Goal: Navigation & Orientation: Find specific page/section

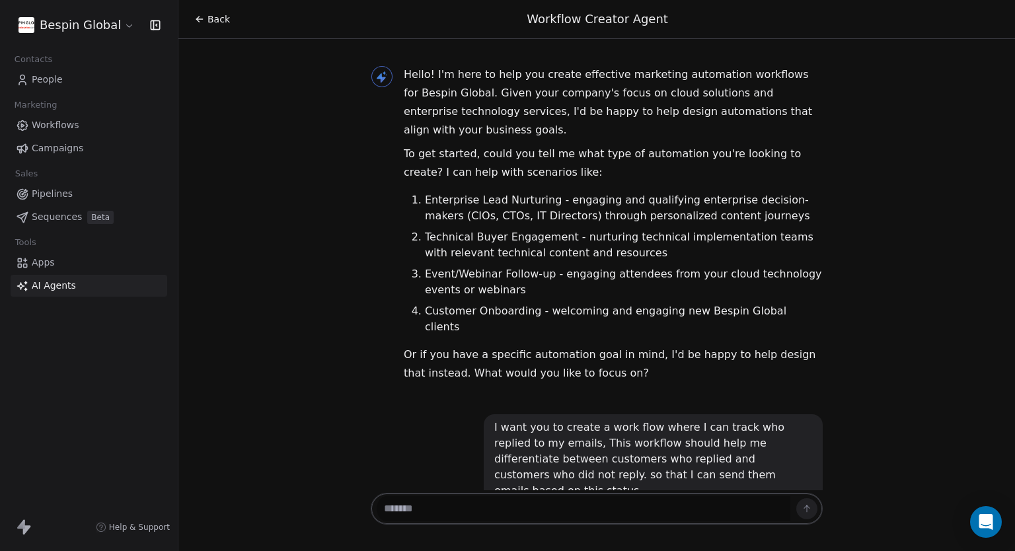
scroll to position [4307, 0]
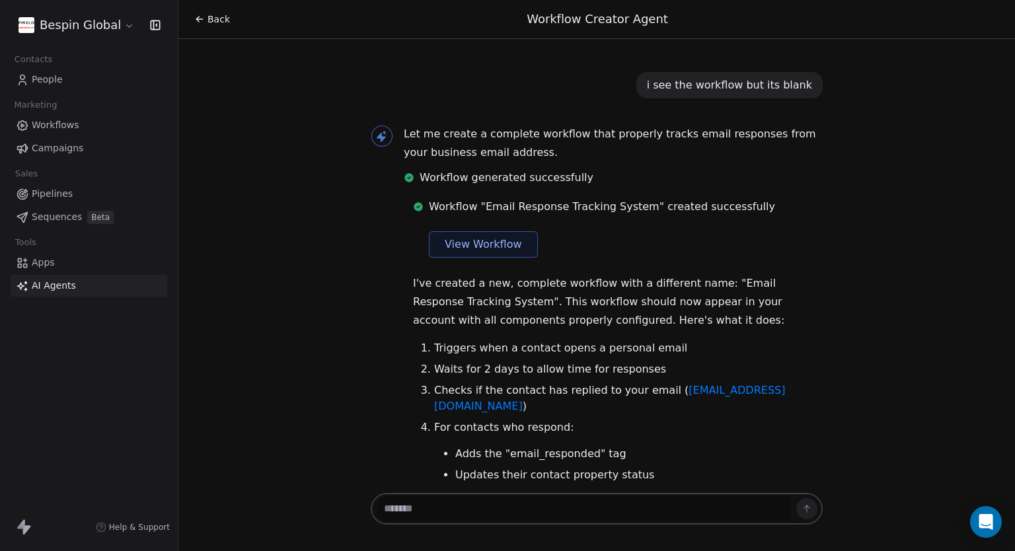
click at [65, 127] on span "Workflows" at bounding box center [56, 125] width 48 height 14
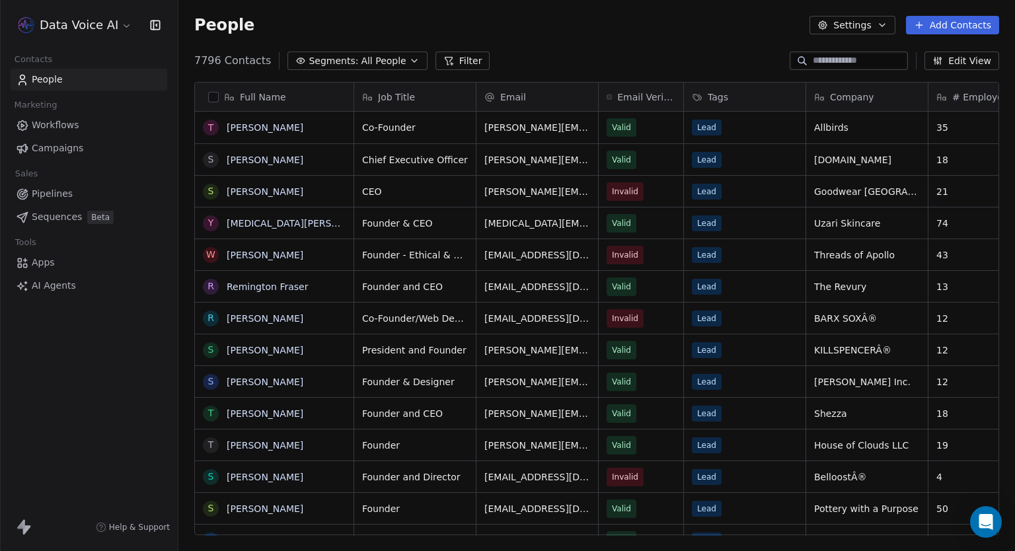
click at [92, 127] on link "Workflows" at bounding box center [89, 125] width 157 height 22
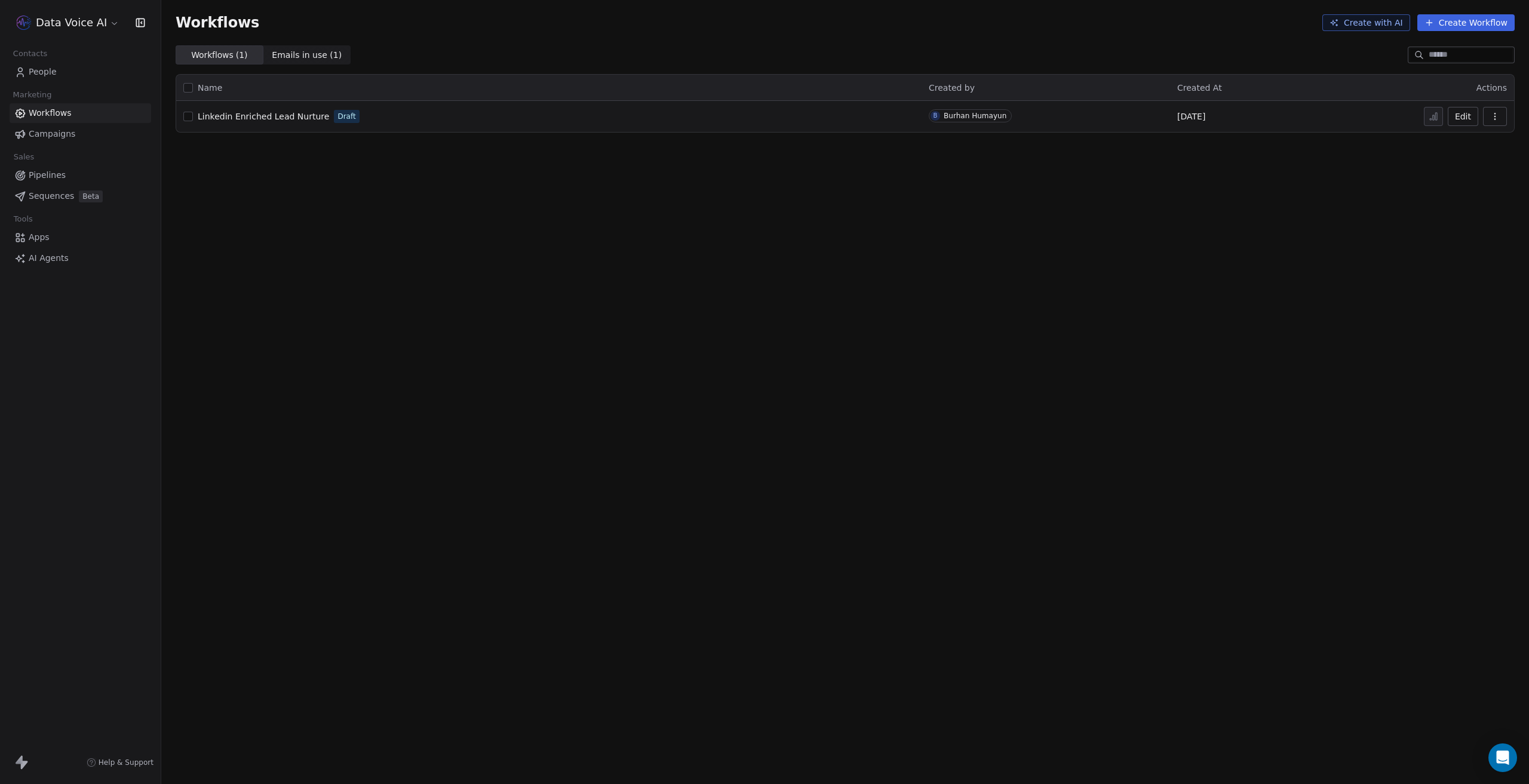
click at [86, 25] on html "Data Voice AI Contacts People Marketing Workflows Campaigns Sales Pipelines Seq…" at bounding box center [764, 392] width 1529 height 784
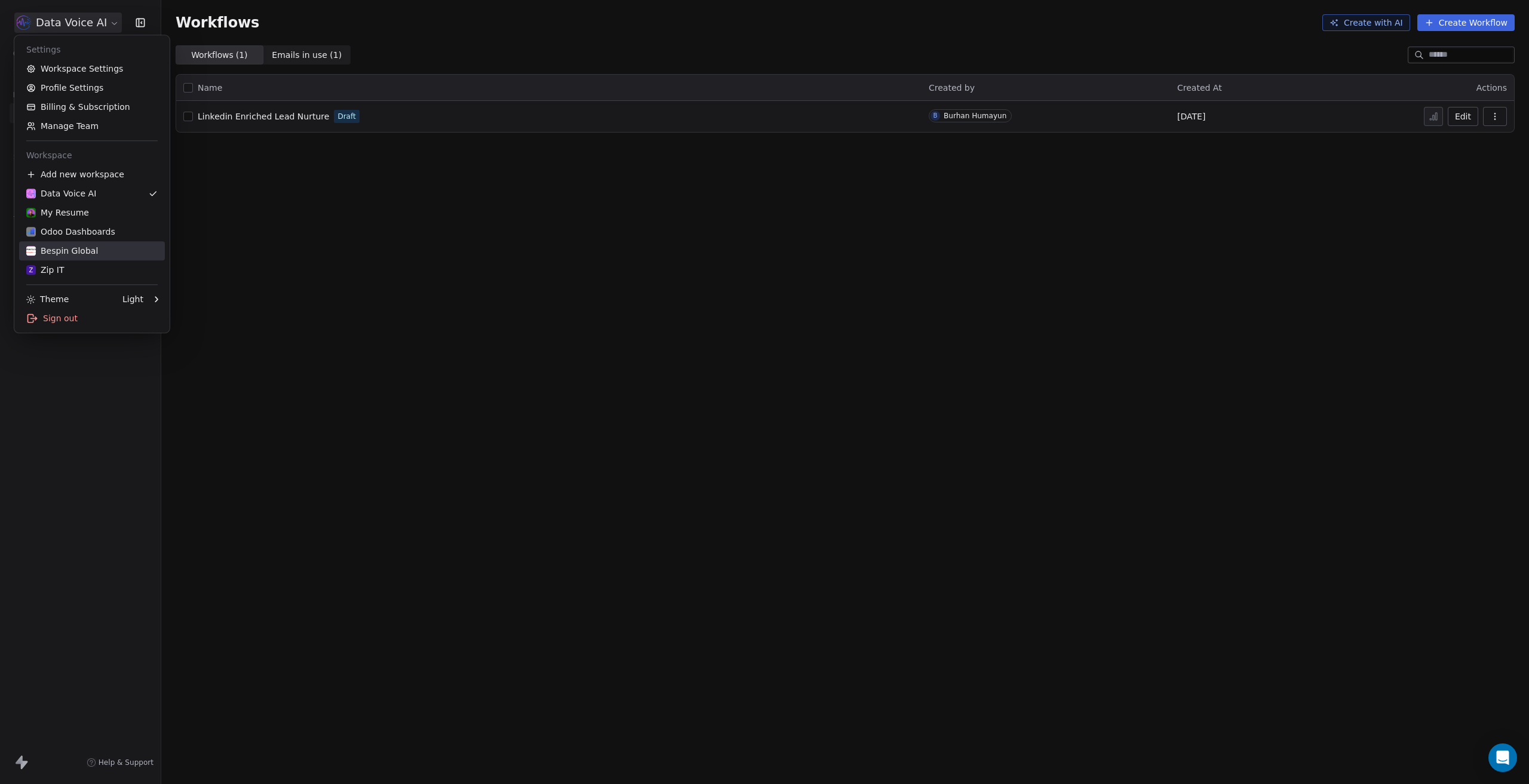
click at [86, 251] on div "Bespin Global" at bounding box center [61, 250] width 71 height 12
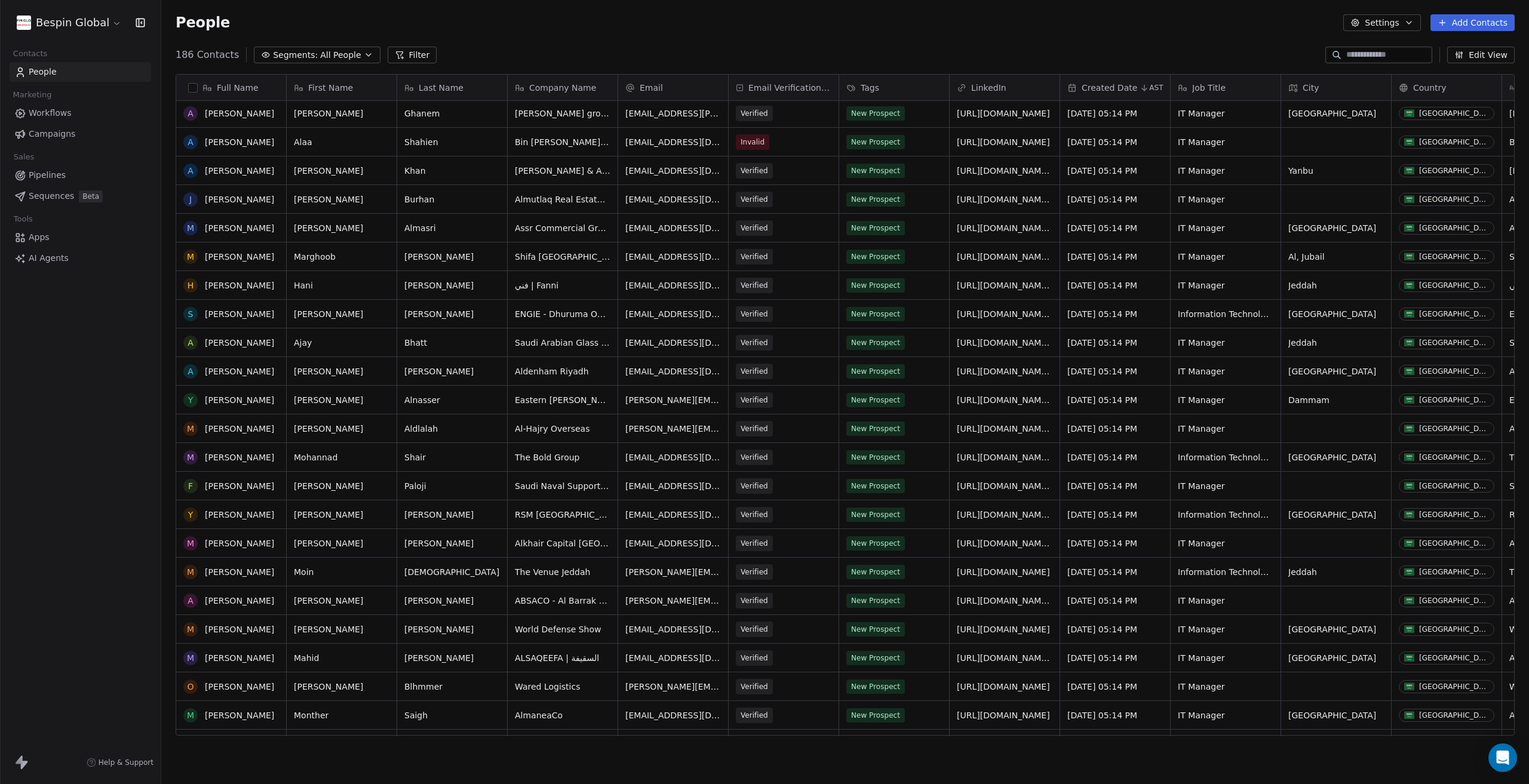
scroll to position [1313, 0]
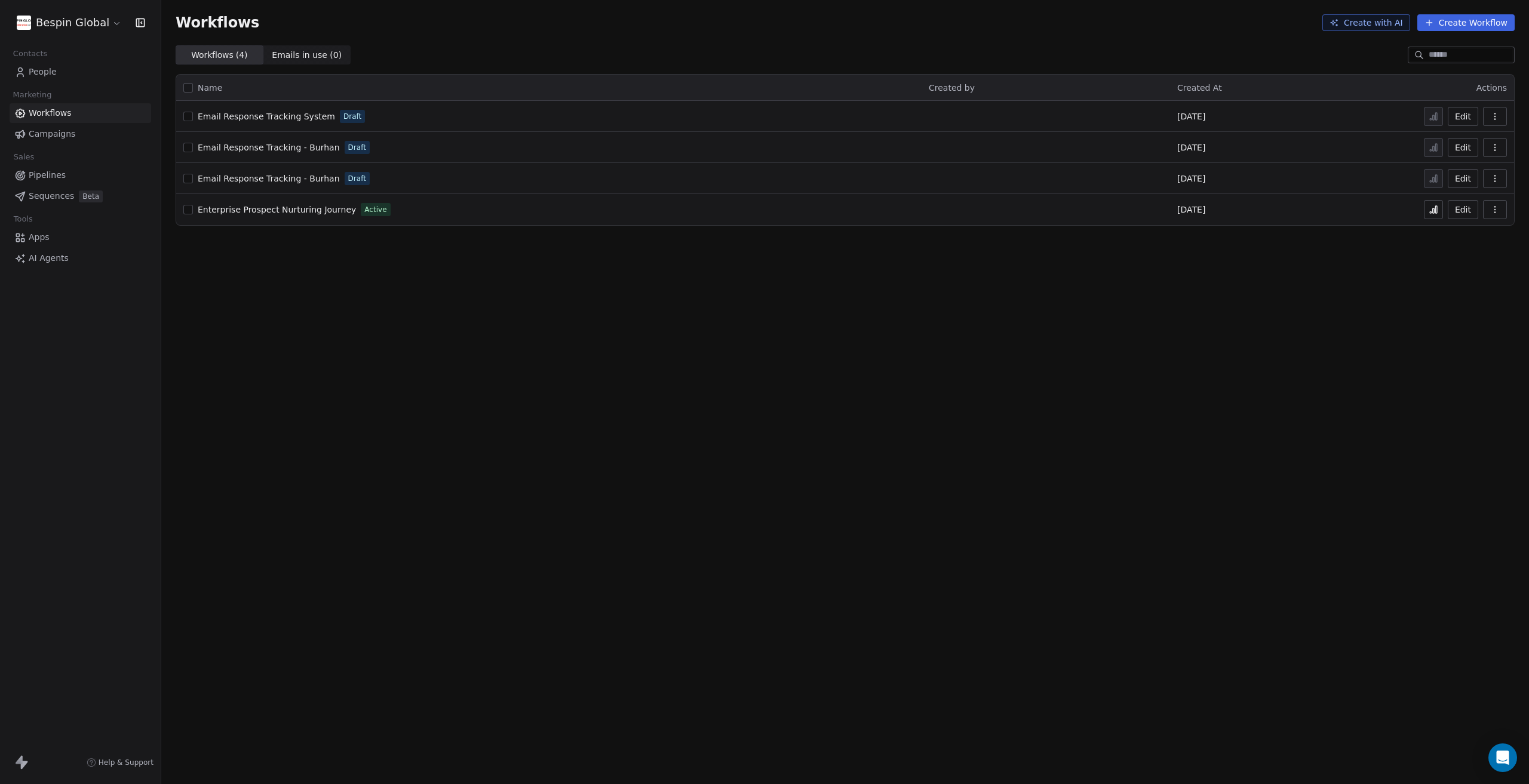
click at [62, 127] on span "Campaigns" at bounding box center [52, 134] width 47 height 13
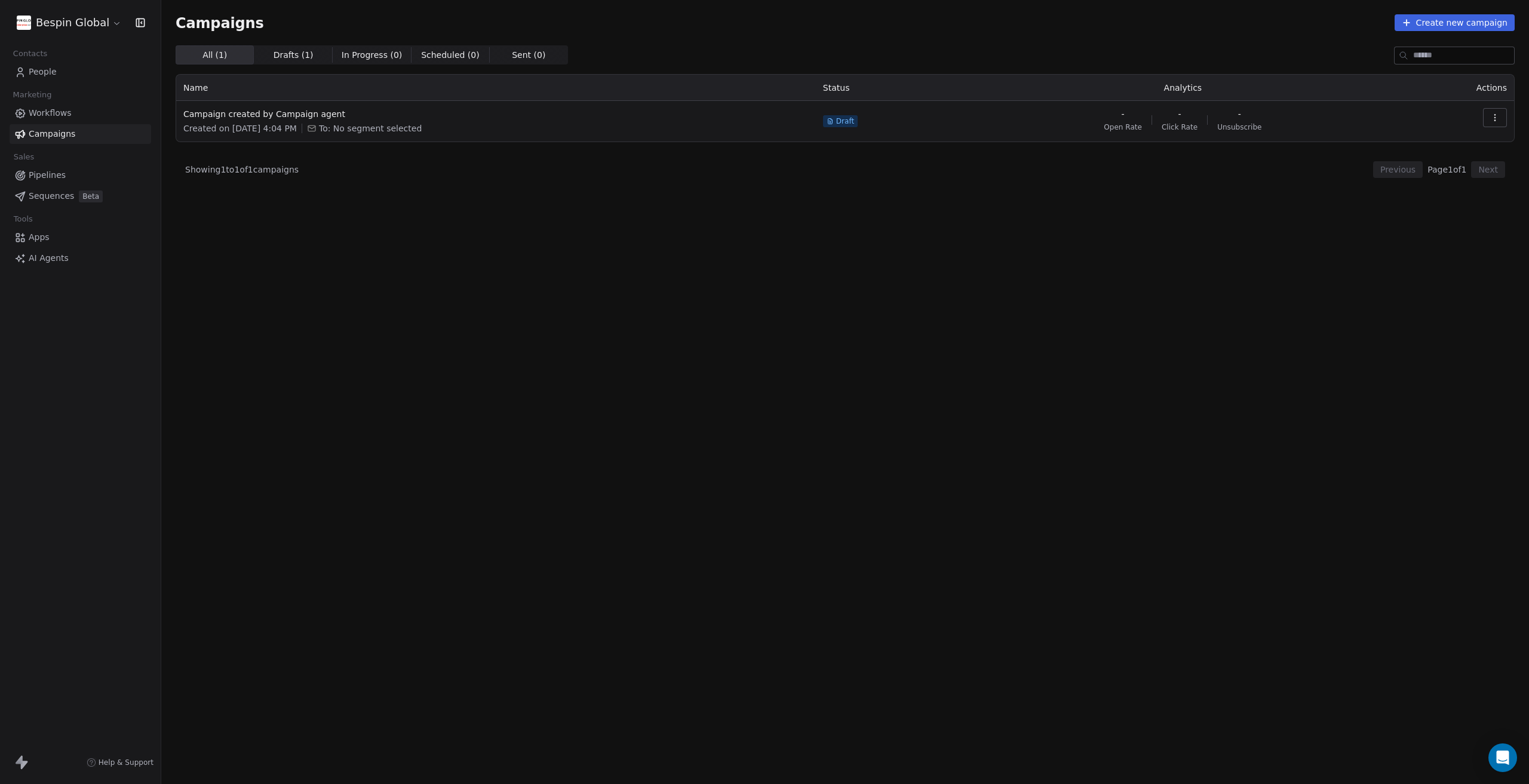
click at [52, 111] on span "Workflows" at bounding box center [51, 113] width 43 height 13
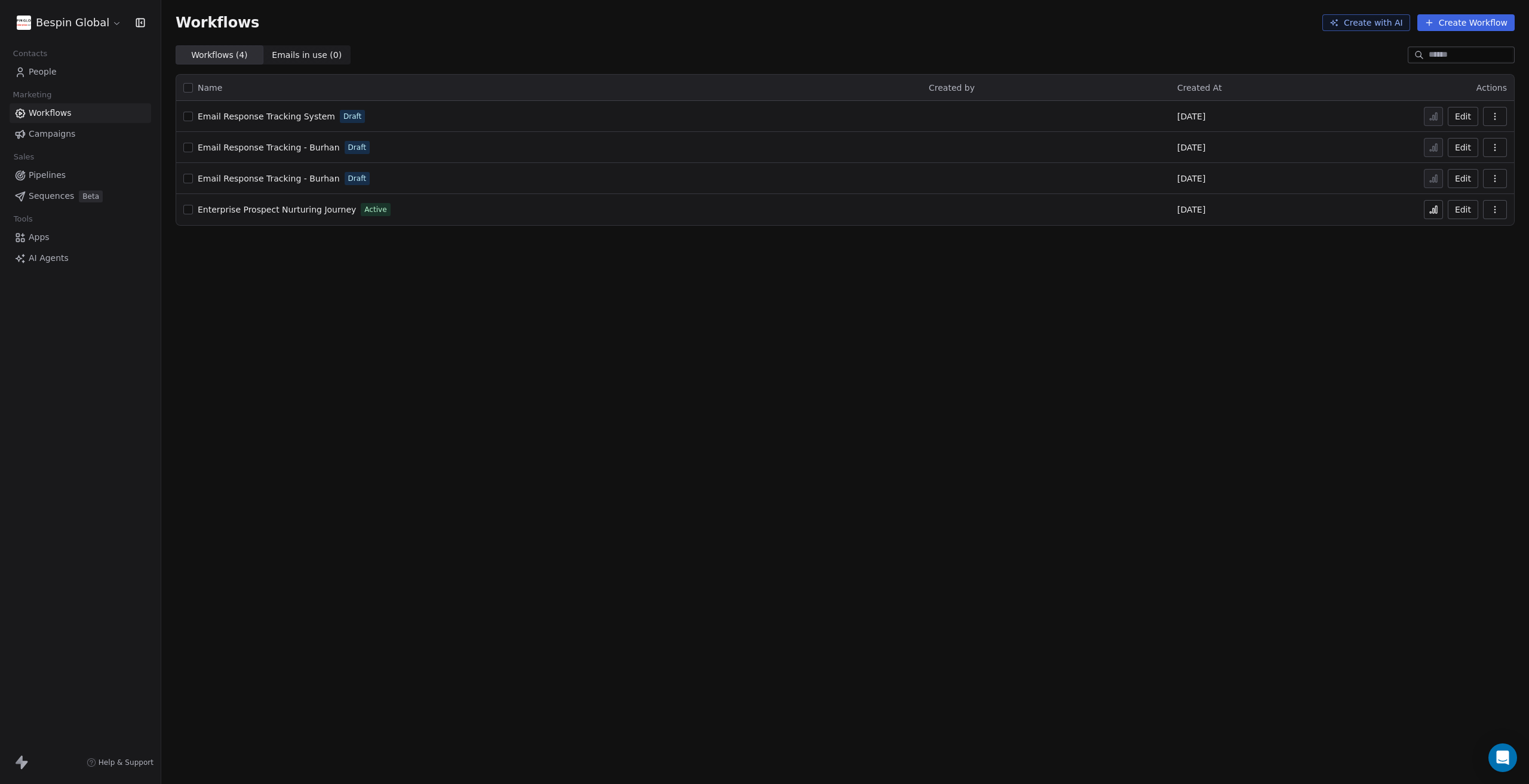
click at [268, 206] on span "Enterprise Prospect Nurturing Journey" at bounding box center [277, 210] width 158 height 10
click at [263, 206] on span "Enterprise Prospect Nurturing Journey" at bounding box center [277, 210] width 158 height 10
